Goal: Check status

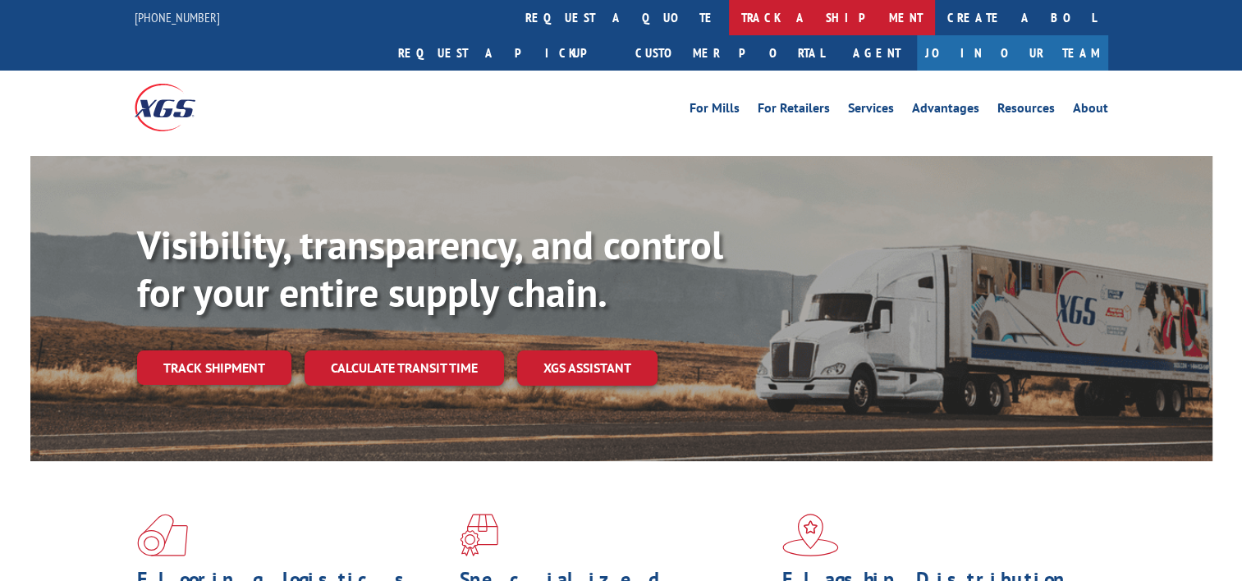
click at [729, 21] on link "track a shipment" at bounding box center [832, 17] width 206 height 35
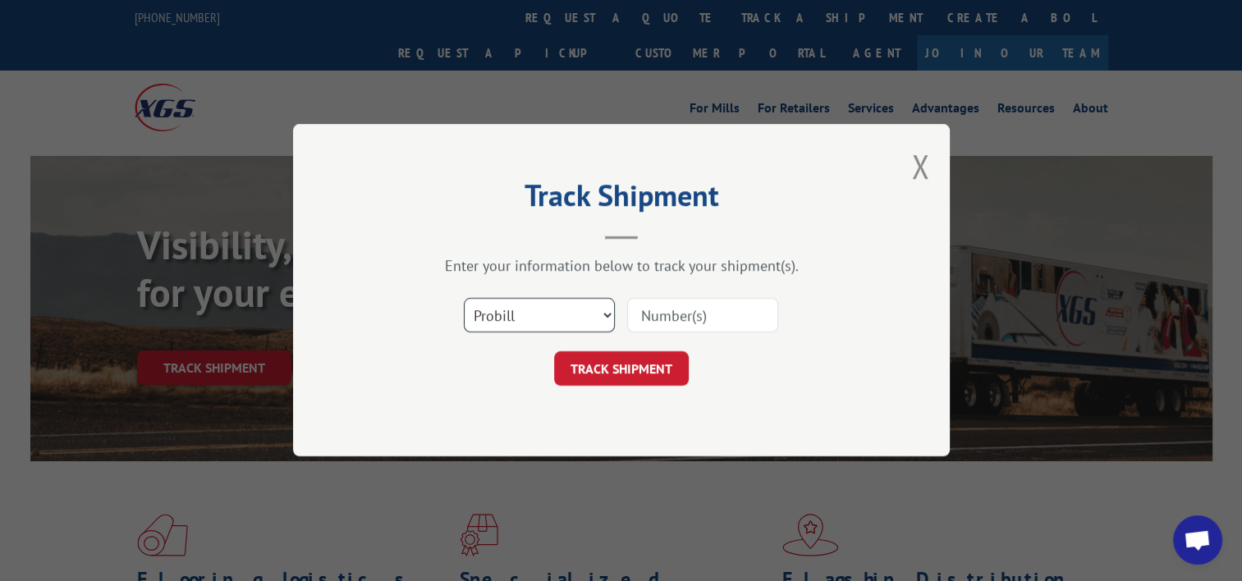
click at [503, 315] on select "Select category... Probill BOL PO" at bounding box center [539, 316] width 151 height 34
select select "bol"
click at [464, 299] on select "Select category... Probill BOL PO" at bounding box center [539, 316] width 151 height 34
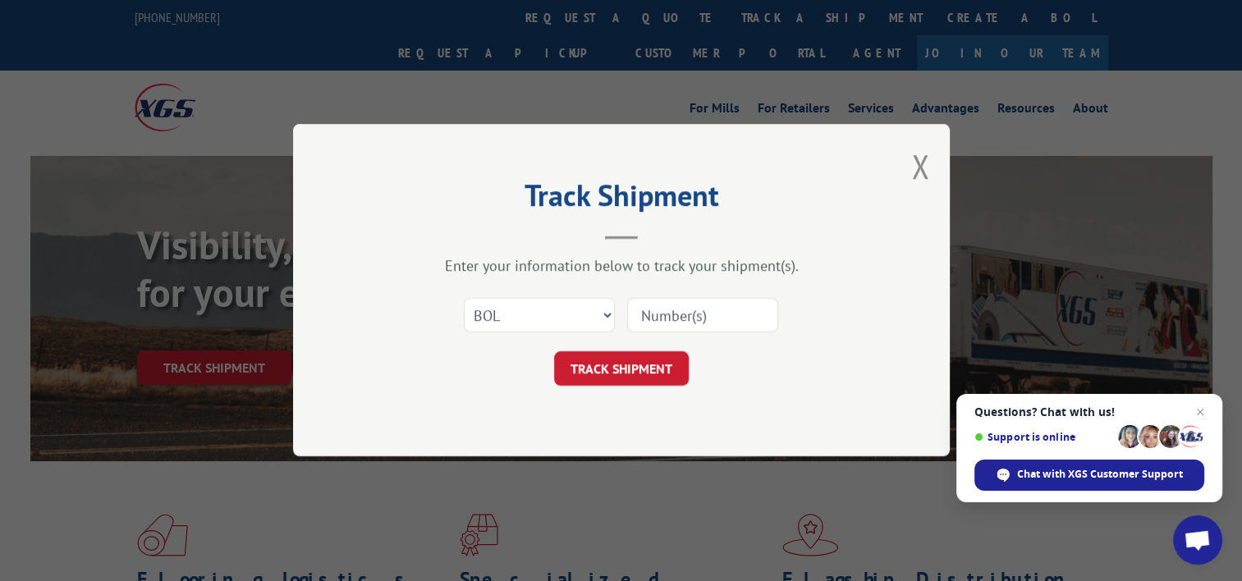
click at [718, 319] on input at bounding box center [702, 316] width 151 height 34
paste input "TFD-040043.A"
type input "TFD-040043.A"
click at [640, 366] on button "TRACK SHIPMENT" at bounding box center [621, 369] width 135 height 34
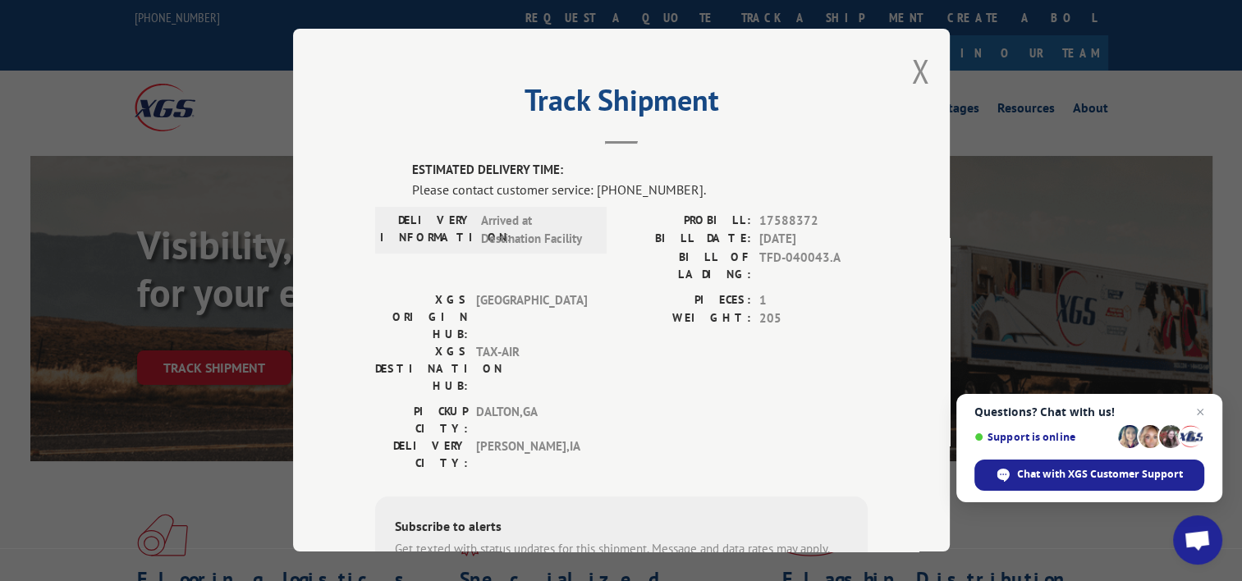
click at [1146, 459] on span "Questions? Chat with us! Support is online Chat with XGS Customer Support" at bounding box center [1089, 448] width 266 height 108
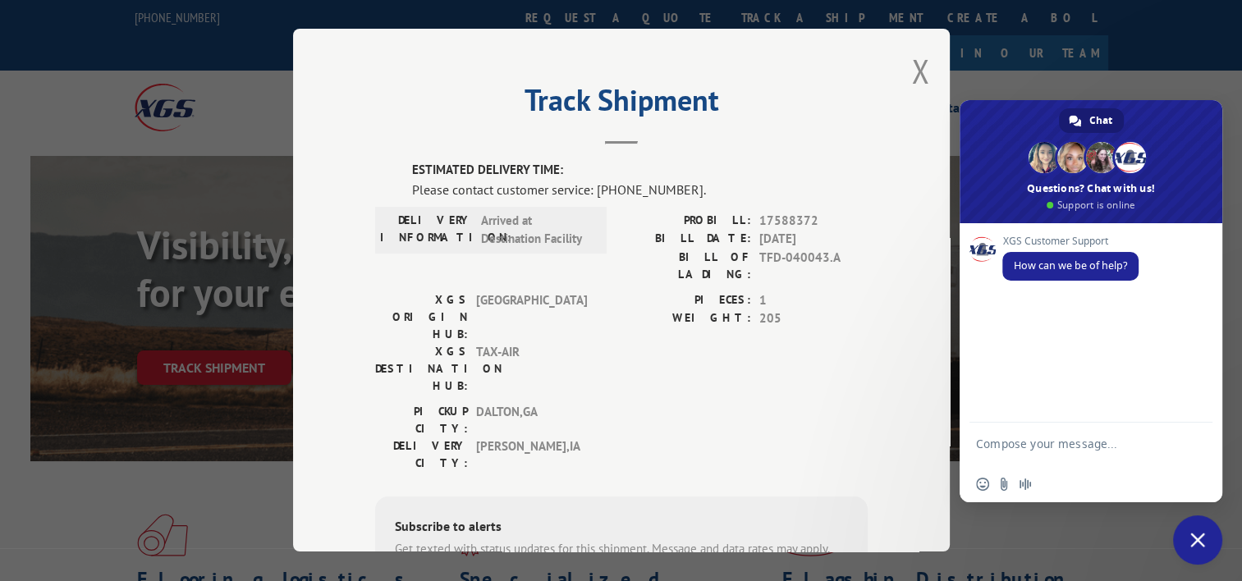
click at [1033, 450] on textarea "Compose your message..." at bounding box center [1073, 452] width 194 height 30
paste textarea "TFD-040043.A"
type textarea "TFD-040043.A"
click at [1199, 447] on span "Send" at bounding box center [1194, 446] width 12 height 12
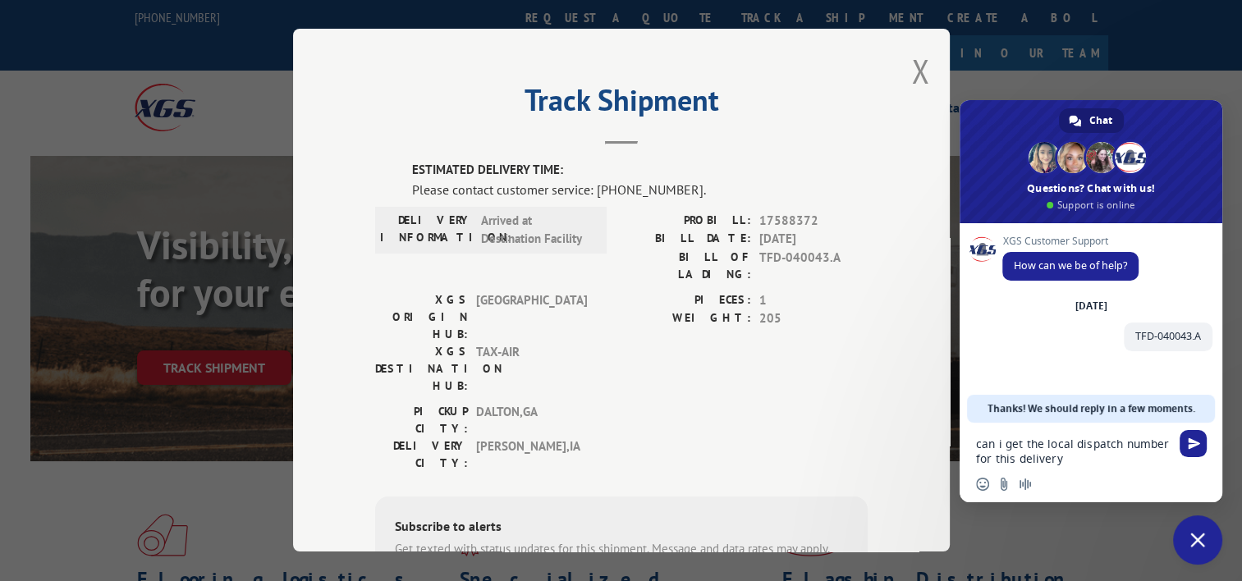
type textarea "can i get the local dispatch number for this delivery?"
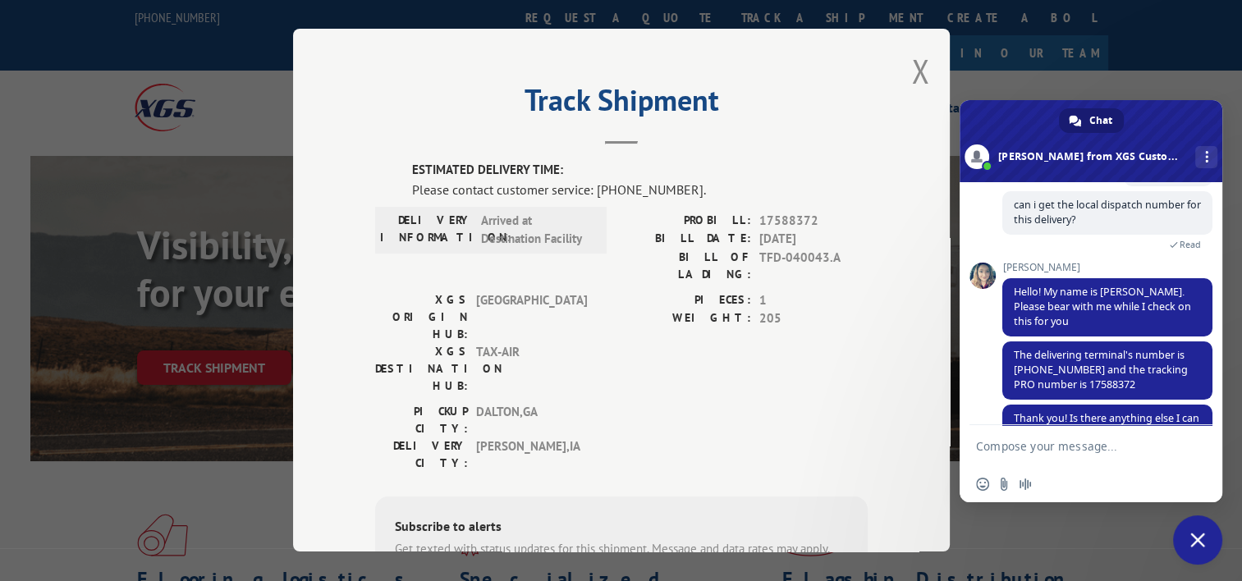
scroll to position [173, 0]
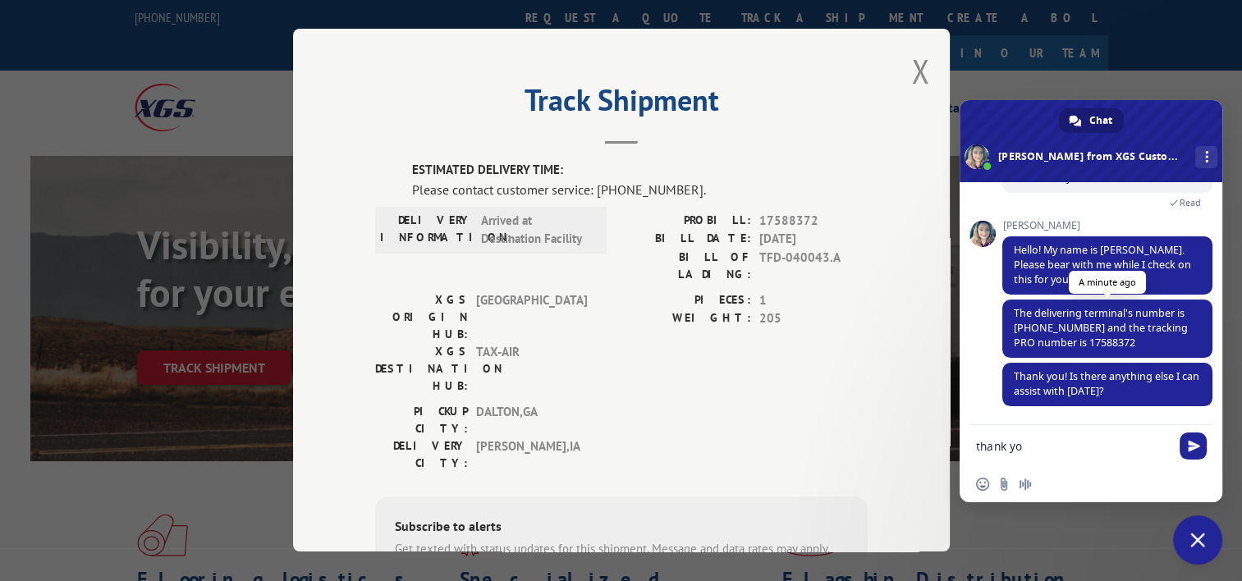
type textarea "thank you"
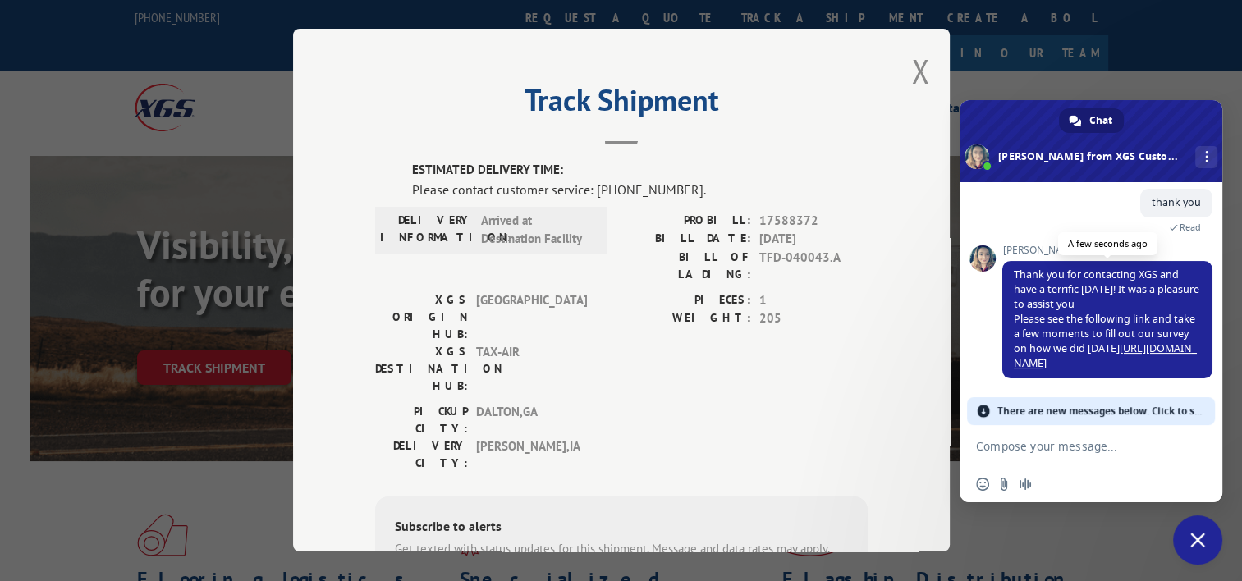
scroll to position [364, 0]
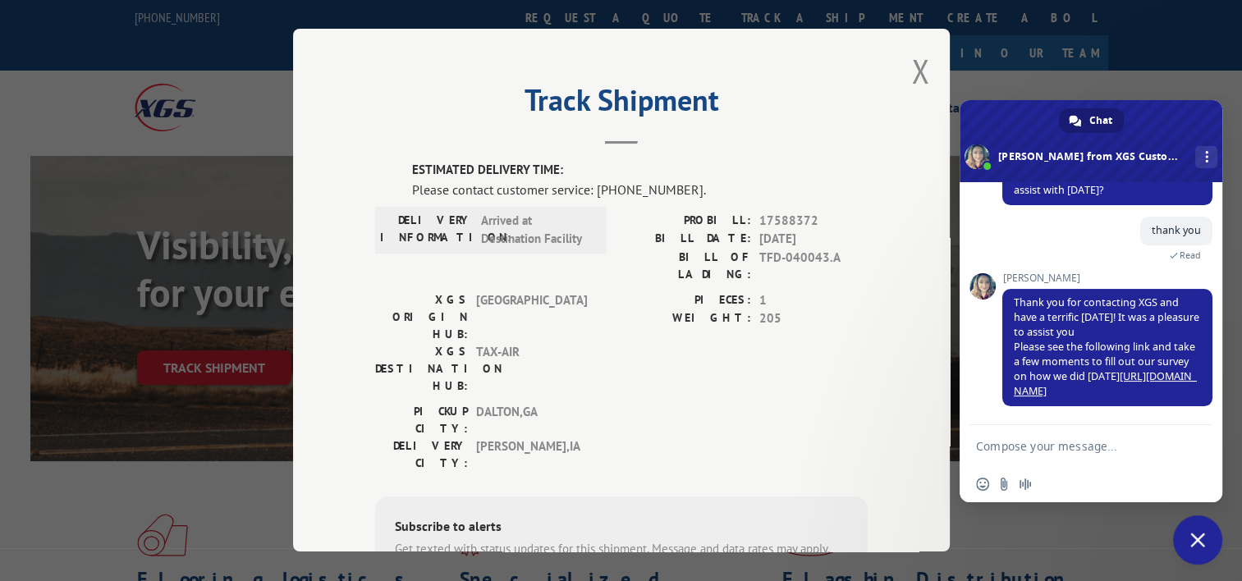
click at [1187, 541] on span "Close chat" at bounding box center [1197, 540] width 49 height 49
